Goal: Information Seeking & Learning: Learn about a topic

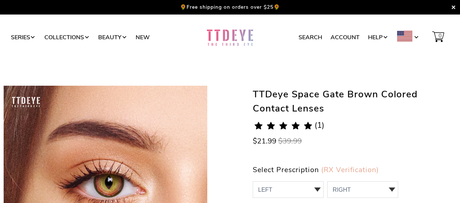
click at [267, 102] on h1 "TTDeye Space Gate Brown Colored Contact Lenses" at bounding box center [355, 101] width 204 height 30
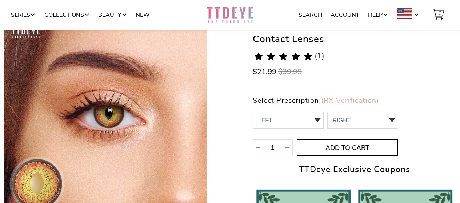
scroll to position [102, 0]
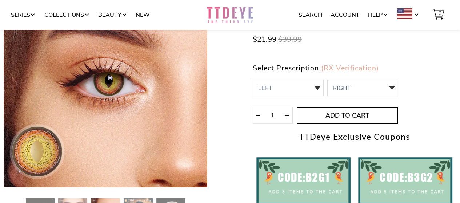
click at [349, 56] on div "TTDeye Space Gate Brown Colored Contact Lenses 5.0 rating (1 votes) (1) $21.99 …" at bounding box center [355, 141] width 204 height 314
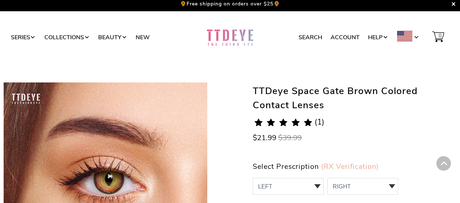
scroll to position [0, 0]
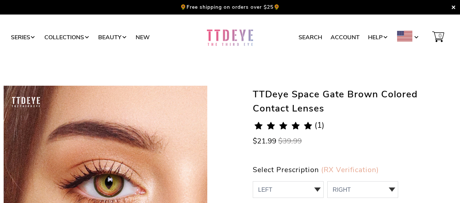
click at [277, 111] on h1 "TTDeye Space Gate Brown Colored Contact Lenses" at bounding box center [355, 101] width 204 height 30
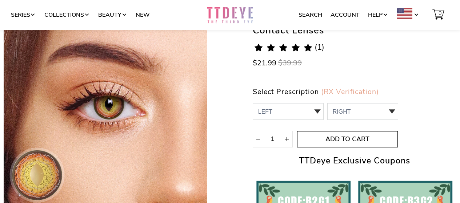
scroll to position [116, 0]
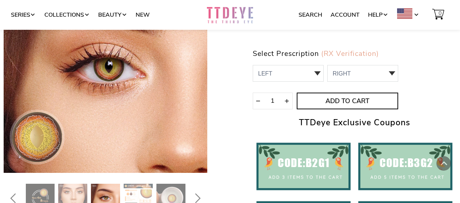
click at [83, 197] on img at bounding box center [72, 198] width 29 height 29
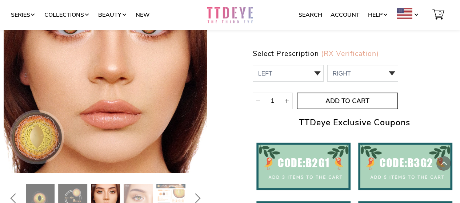
click at [243, 90] on div "TTDeye Space Gate Brown Colored Contact Lenses 5.0 rating (1 votes) (1) $21.99 …" at bounding box center [230, 126] width 453 height 314
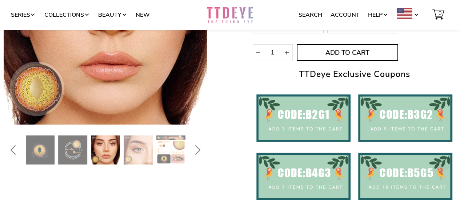
scroll to position [189, 0]
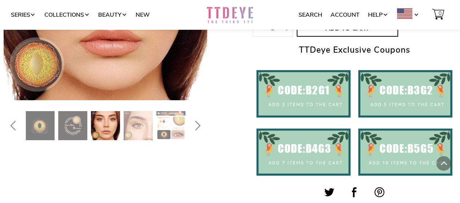
click at [130, 130] on img at bounding box center [138, 125] width 29 height 29
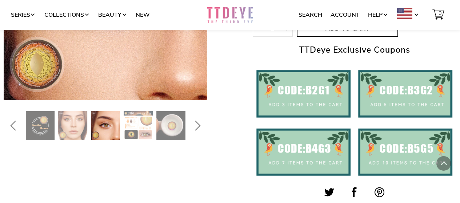
drag, startPoint x: 212, startPoint y: 125, endPoint x: 209, endPoint y: 127, distance: 3.9
click at [209, 127] on div "TTDeye Space Gate Brown Colored Contact Lenses 5.0 rating (1 votes) (1) $21.99 …" at bounding box center [230, 54] width 453 height 314
click at [150, 124] on img at bounding box center [138, 125] width 29 height 29
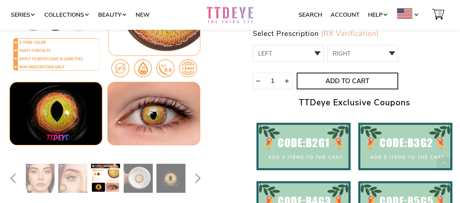
scroll to position [160, 0]
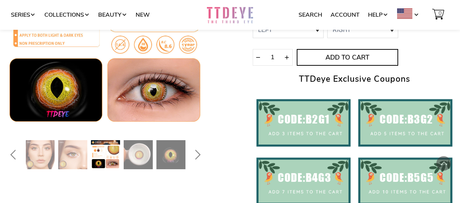
click at [80, 164] on img at bounding box center [72, 154] width 29 height 29
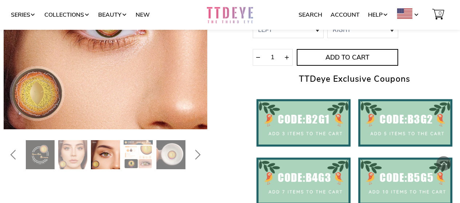
click at [217, 103] on div "TTDeye Space Gate Brown Colored Contact Lenses 5.0 rating (1 votes) (1) $21.99 …" at bounding box center [230, 83] width 453 height 314
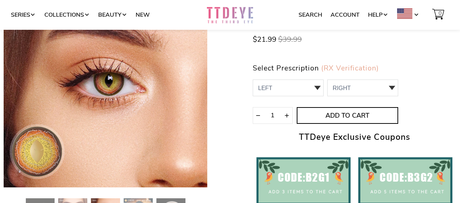
scroll to position [0, 0]
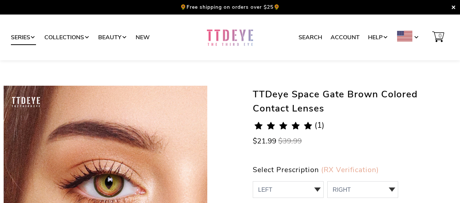
click at [31, 39] on link "Series" at bounding box center [23, 38] width 25 height 14
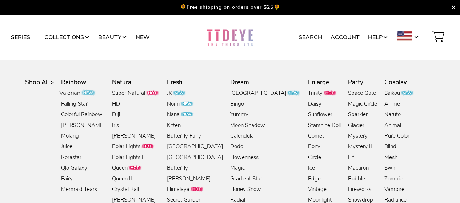
click at [75, 95] on link "Valerian" at bounding box center [78, 94] width 37 height 10
